Goal: Find specific page/section: Find specific page/section

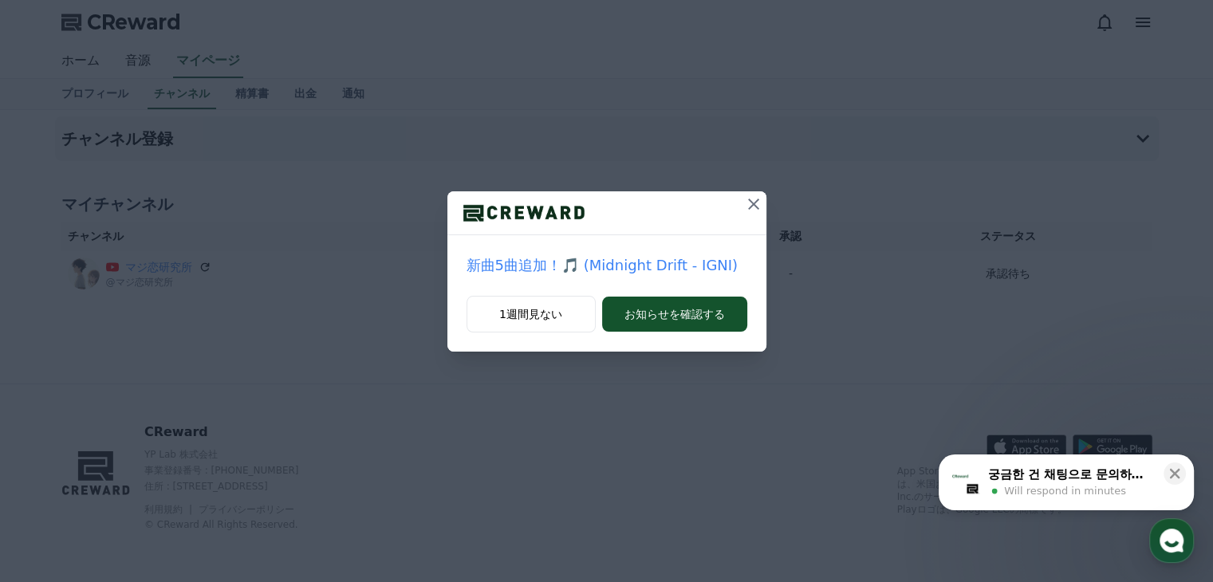
click at [750, 200] on icon at bounding box center [753, 204] width 11 height 11
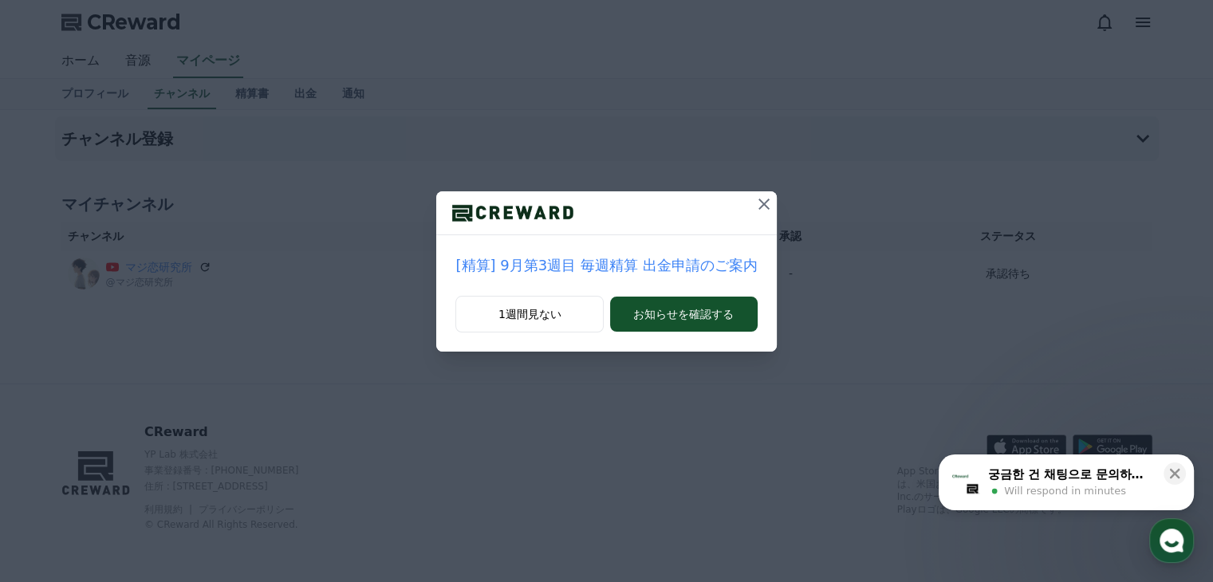
click at [755, 200] on icon at bounding box center [764, 204] width 19 height 19
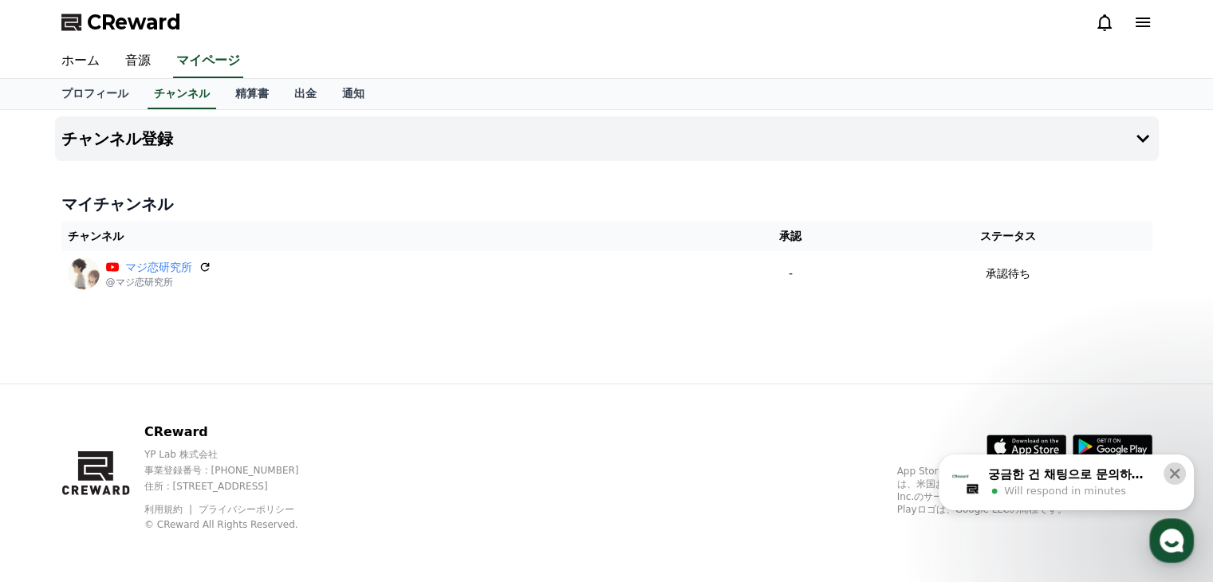
click at [1175, 472] on icon at bounding box center [1175, 474] width 10 height 10
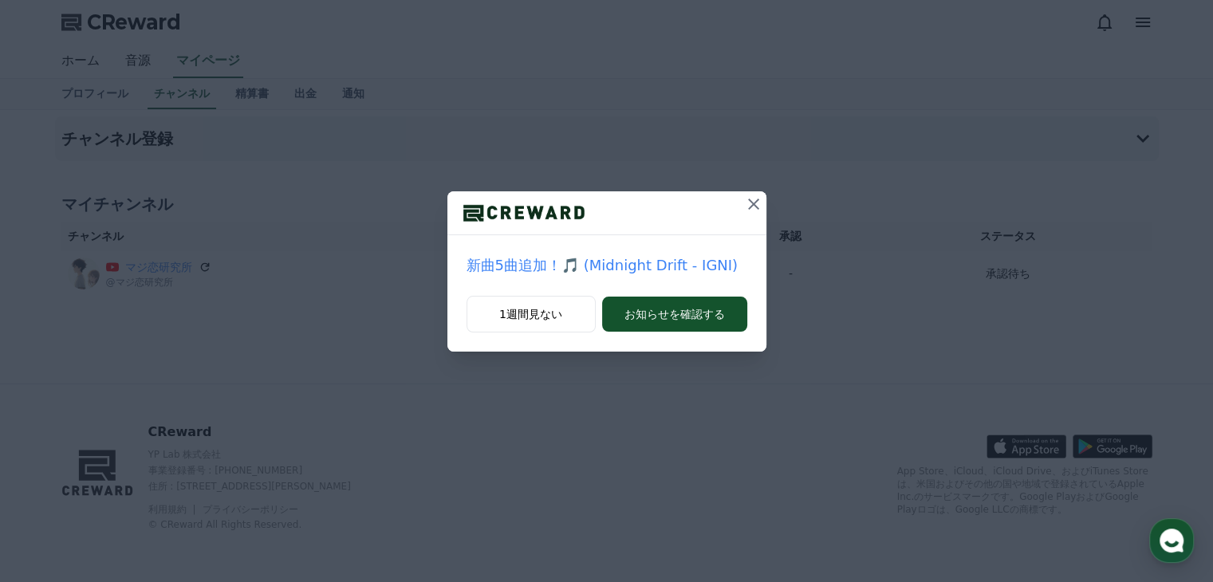
click at [753, 202] on icon at bounding box center [753, 204] width 19 height 19
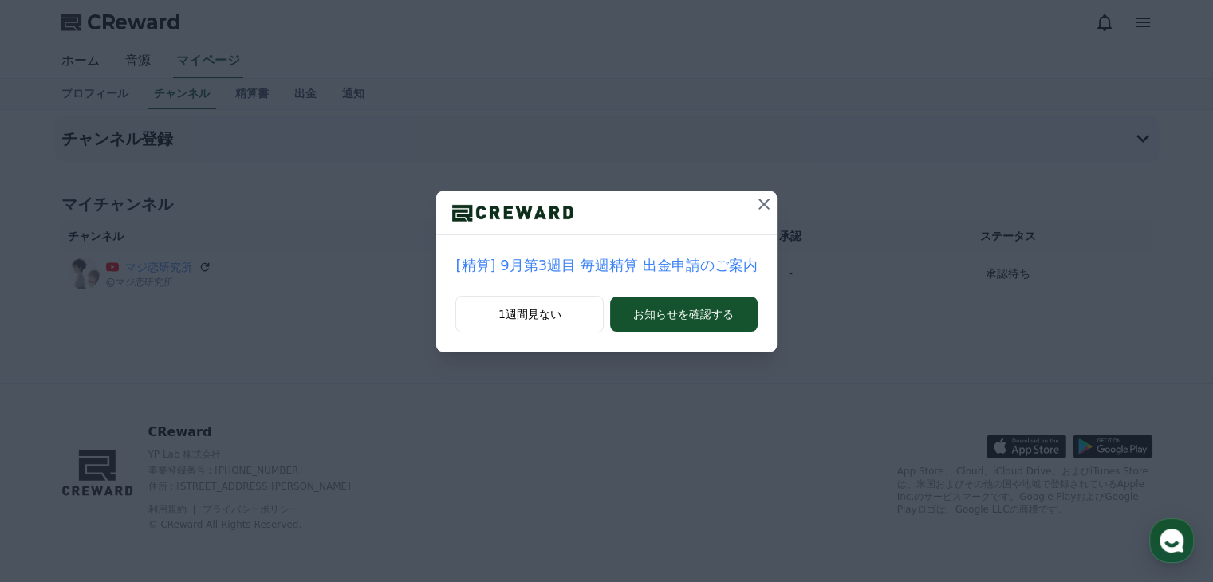
click at [759, 202] on icon at bounding box center [764, 204] width 11 height 11
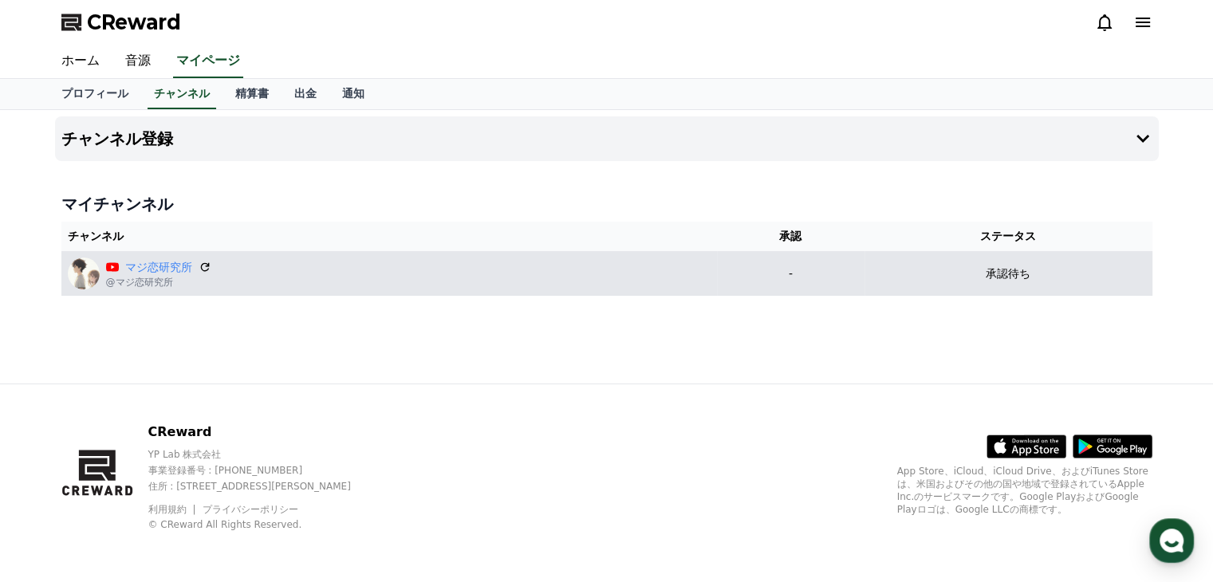
click at [594, 268] on div "マジ恋研究所 @マジ恋研究所" at bounding box center [389, 274] width 643 height 32
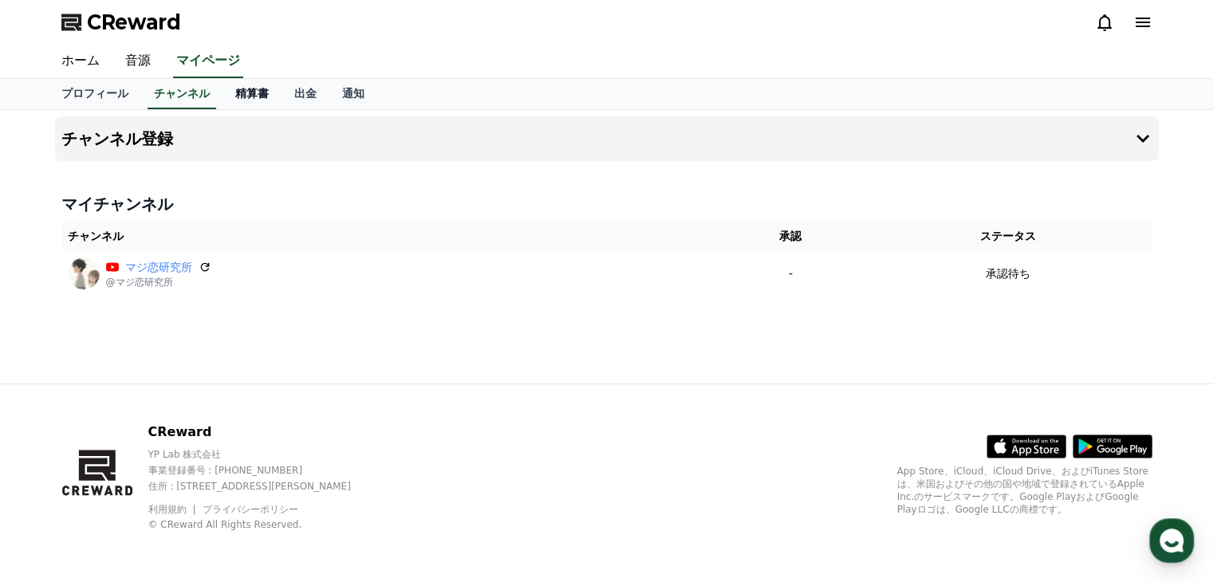
click at [223, 93] on link "精算書" at bounding box center [252, 94] width 59 height 30
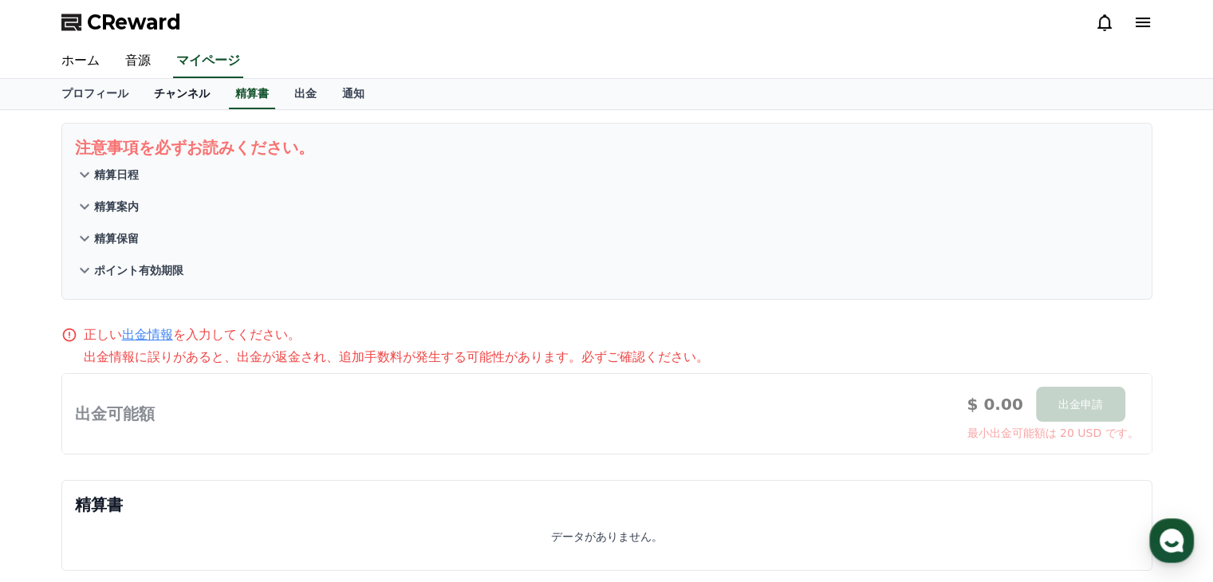
click at [159, 97] on link "チャンネル" at bounding box center [181, 94] width 81 height 30
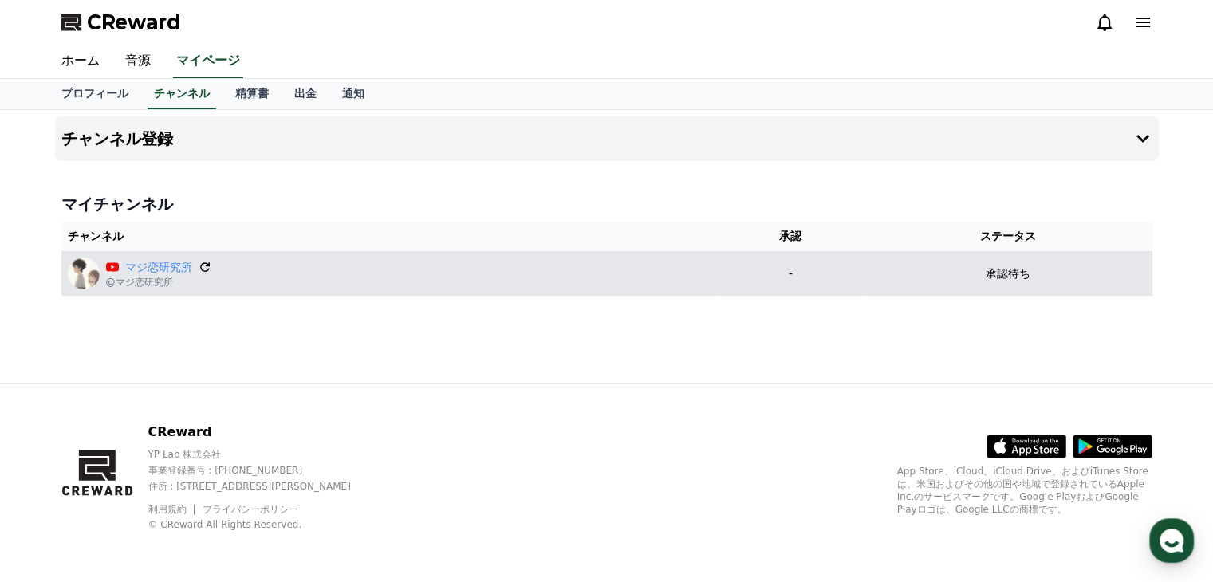
click at [199, 267] on icon at bounding box center [205, 267] width 14 height 14
